Goal: Browse casually

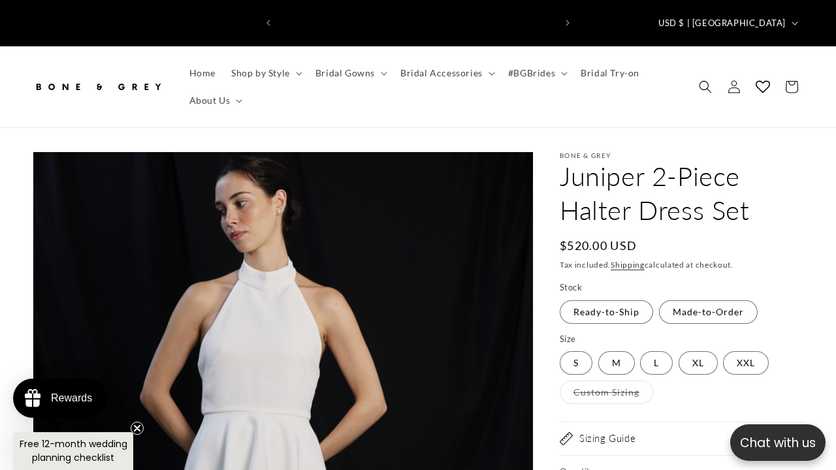
scroll to position [0, 276]
